Goal: Task Accomplishment & Management: Manage account settings

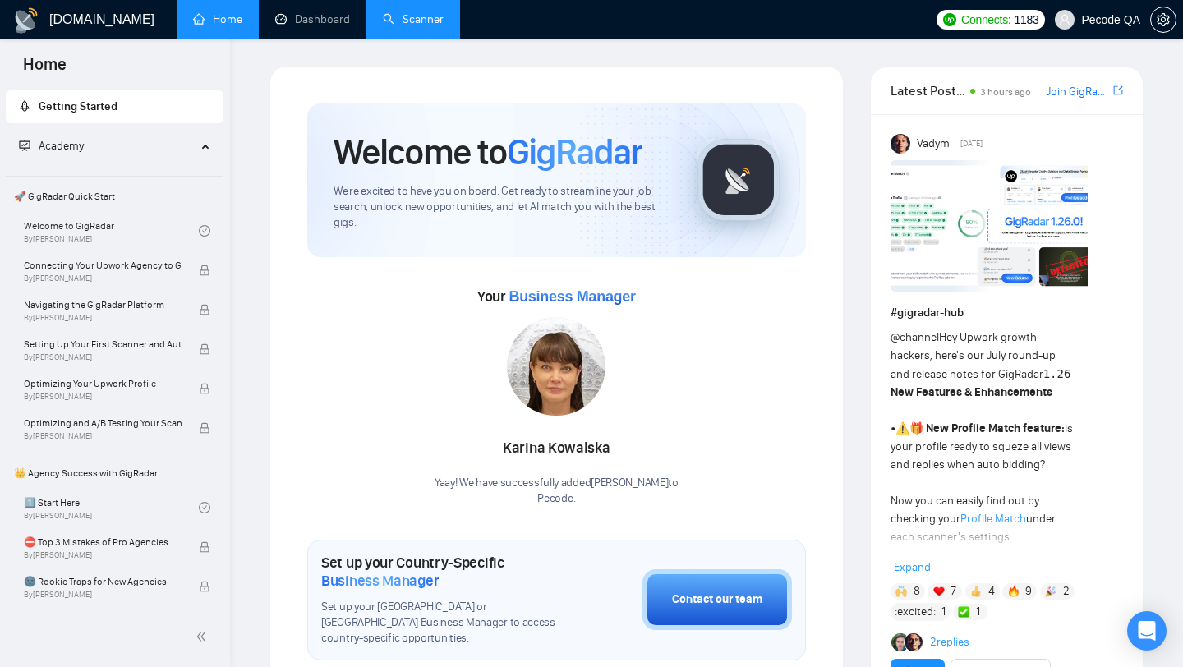
click at [401, 26] on link "Scanner" at bounding box center [413, 19] width 61 height 14
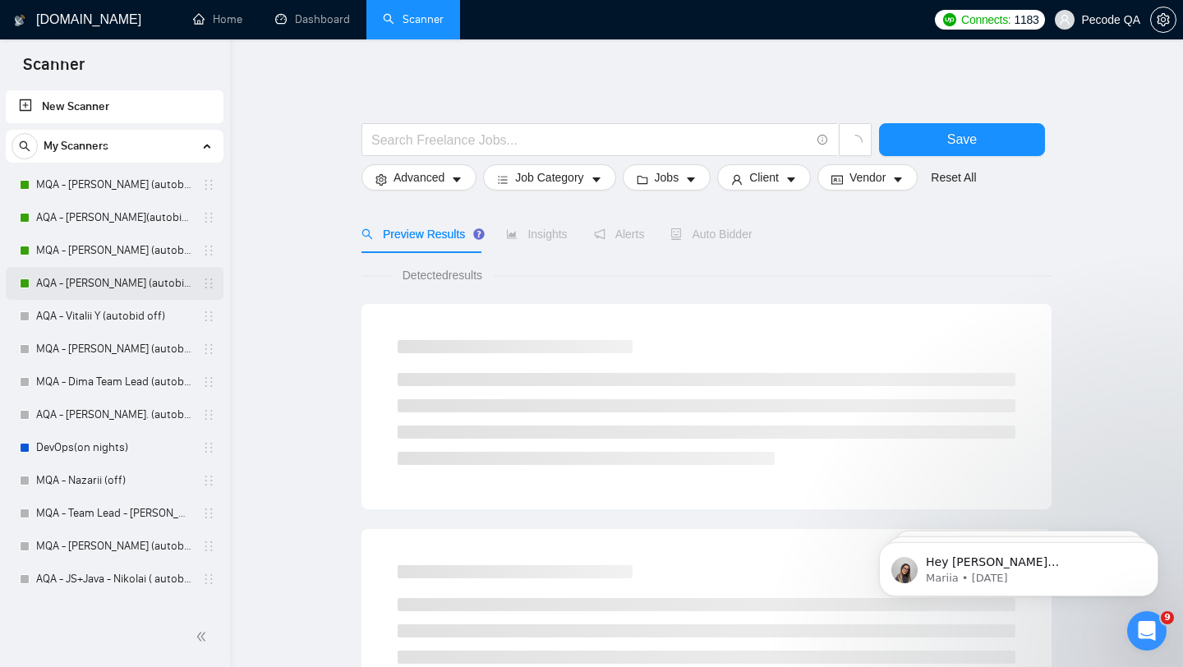
click at [152, 287] on link "AQA - [PERSON_NAME] (autobid on)" at bounding box center [114, 283] width 156 height 33
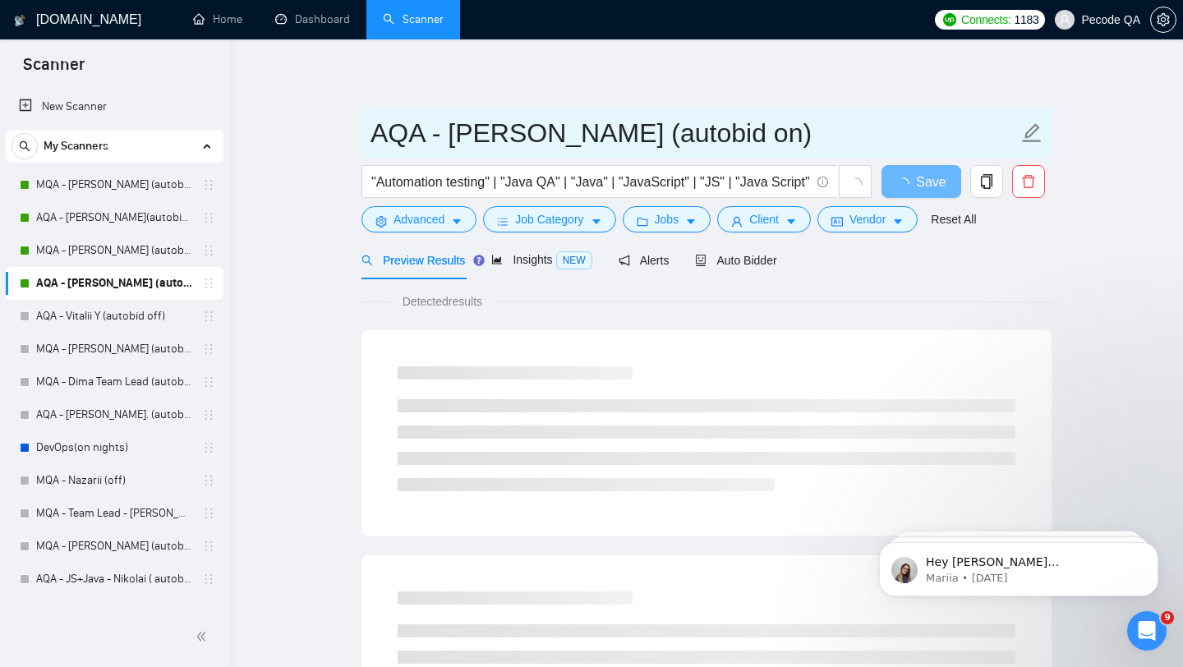
click at [637, 143] on input "AQA - [PERSON_NAME] (autobid on)" at bounding box center [695, 133] width 648 height 41
click at [659, 137] on input "AQA - [PERSON_NAME] (autobid on)" at bounding box center [695, 133] width 648 height 41
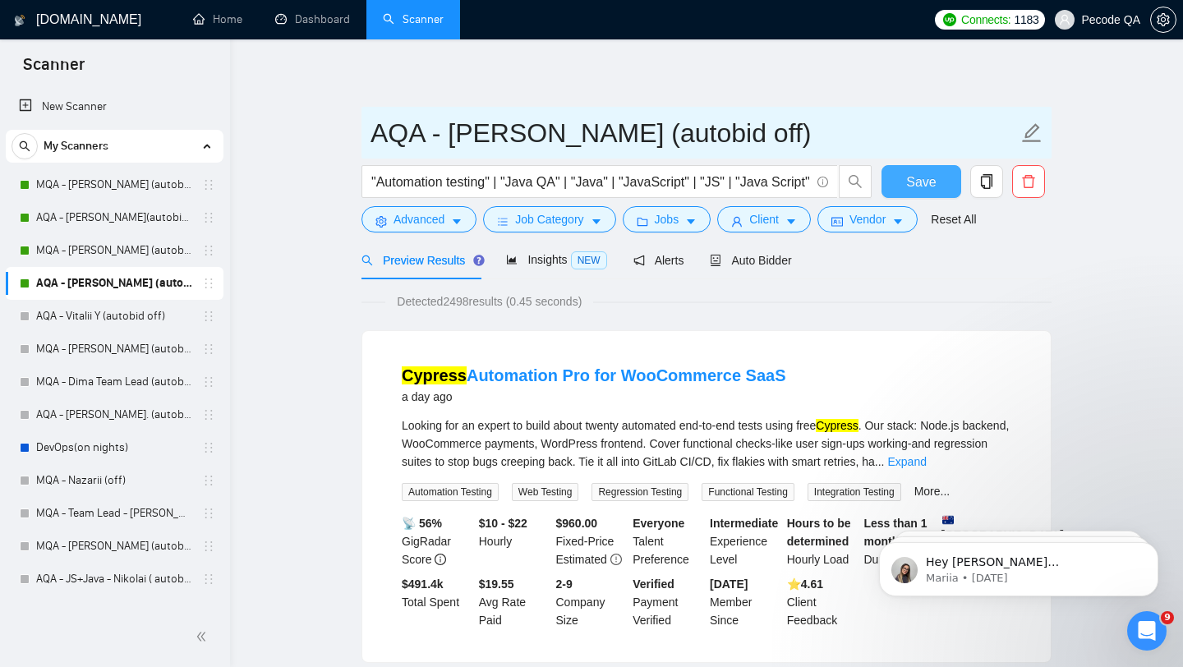
type input "AQA - [PERSON_NAME] (autobid off)"
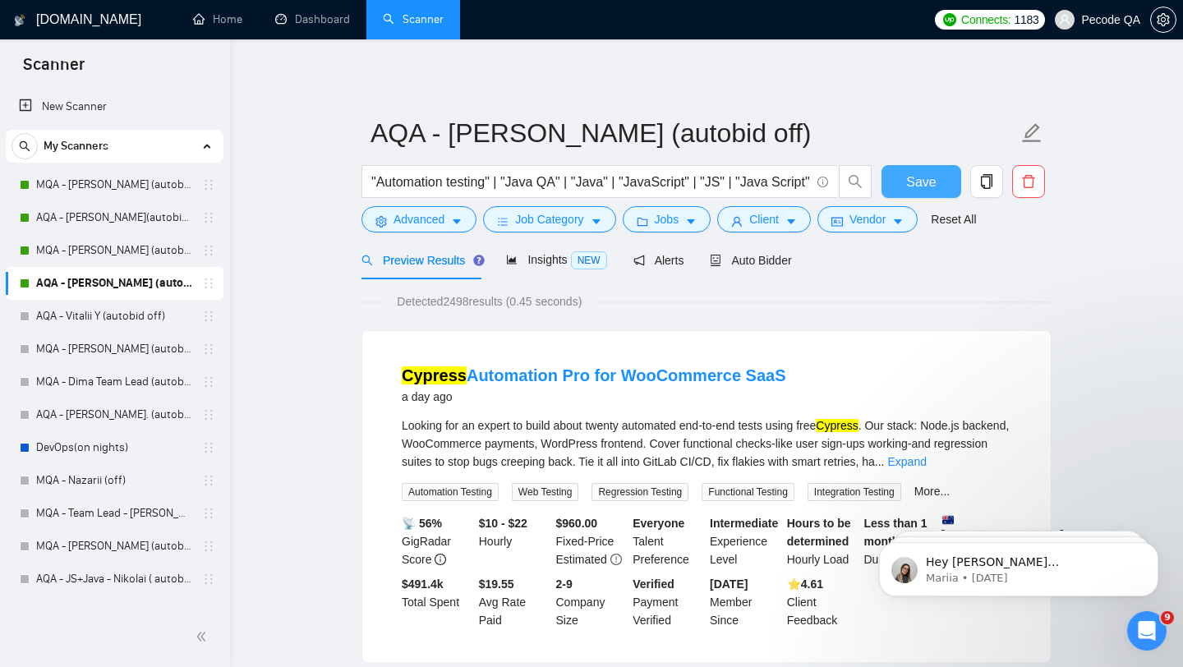
click at [941, 187] on button "Save" at bounding box center [922, 181] width 80 height 33
click at [764, 257] on span "Auto Bidder" at bounding box center [750, 260] width 81 height 13
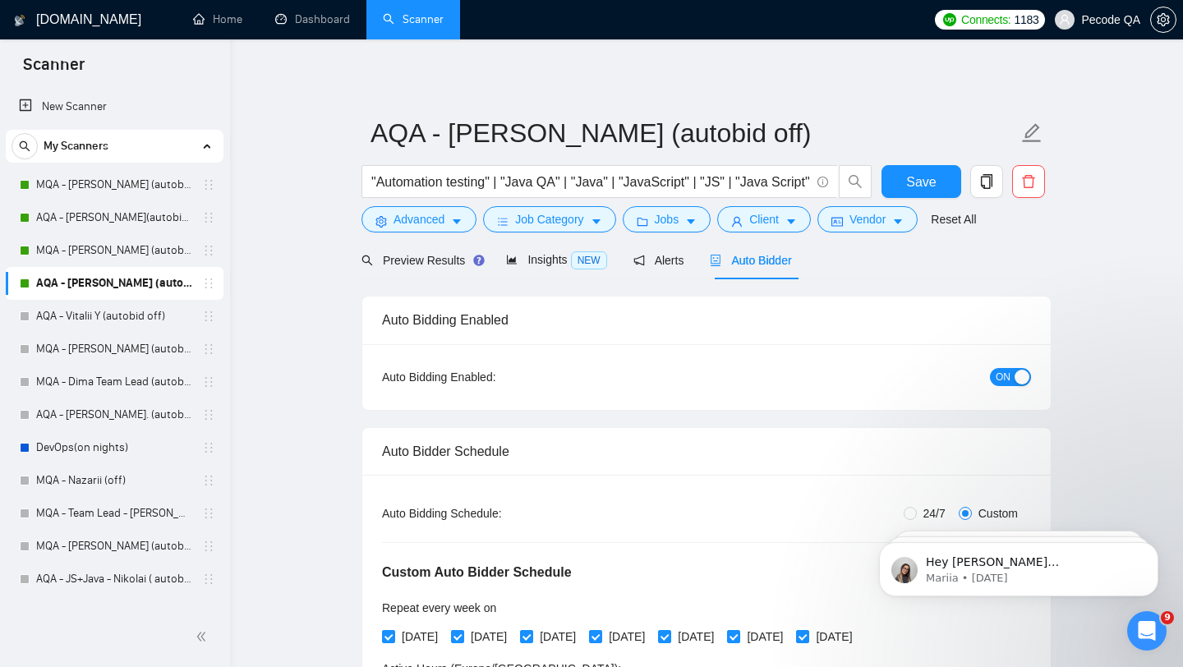
click at [1027, 386] on div "ON" at bounding box center [923, 377] width 216 height 26
click at [1020, 372] on div "button" at bounding box center [1022, 377] width 15 height 15
click at [893, 178] on button "Save" at bounding box center [922, 181] width 80 height 33
checkbox input "true"
